Goal: Check status: Check status

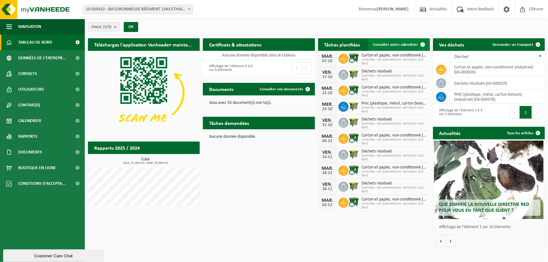
click at [387, 47] on span "Consulter votre calendrier" at bounding box center [395, 45] width 45 height 4
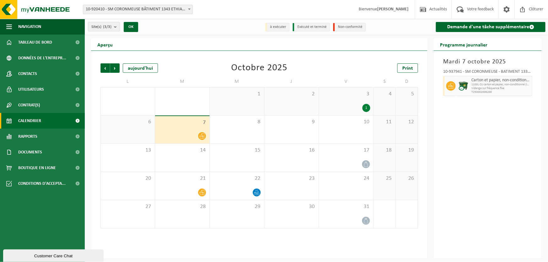
click at [194, 128] on div "7" at bounding box center [182, 129] width 54 height 27
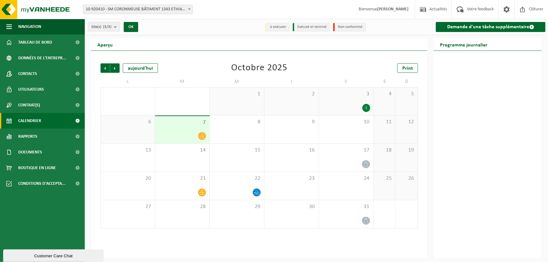
click at [354, 94] on span "3" at bounding box center [346, 94] width 48 height 7
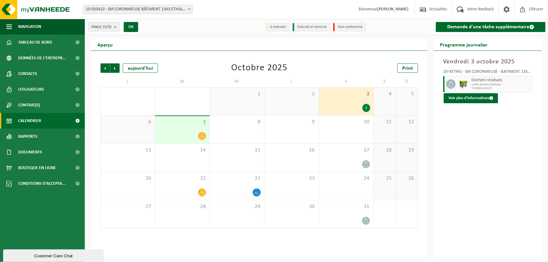
click at [181, 127] on div "7" at bounding box center [182, 129] width 54 height 27
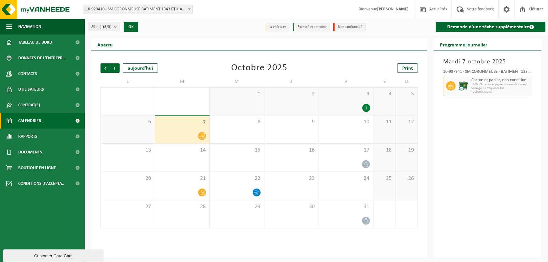
click at [342, 106] on div "1" at bounding box center [346, 108] width 48 height 8
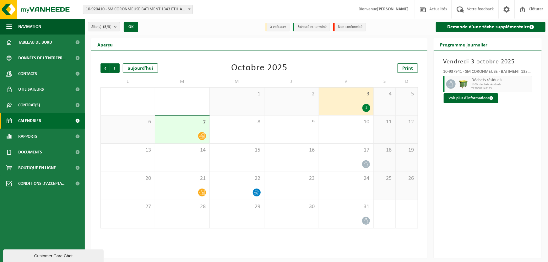
click at [208, 126] on div "7" at bounding box center [182, 129] width 54 height 27
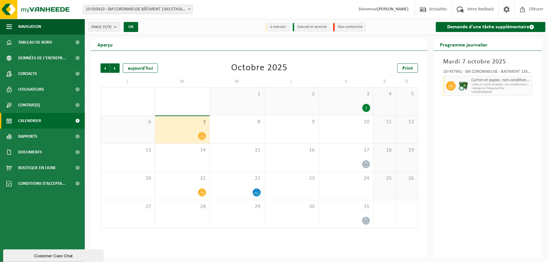
click at [476, 79] on span "Carton et papier, non-conditionné (industriel)" at bounding box center [501, 80] width 59 height 5
click at [462, 89] on img at bounding box center [463, 85] width 9 height 9
click at [408, 68] on span "Print" at bounding box center [407, 68] width 11 height 5
